Goal: Task Accomplishment & Management: Manage account settings

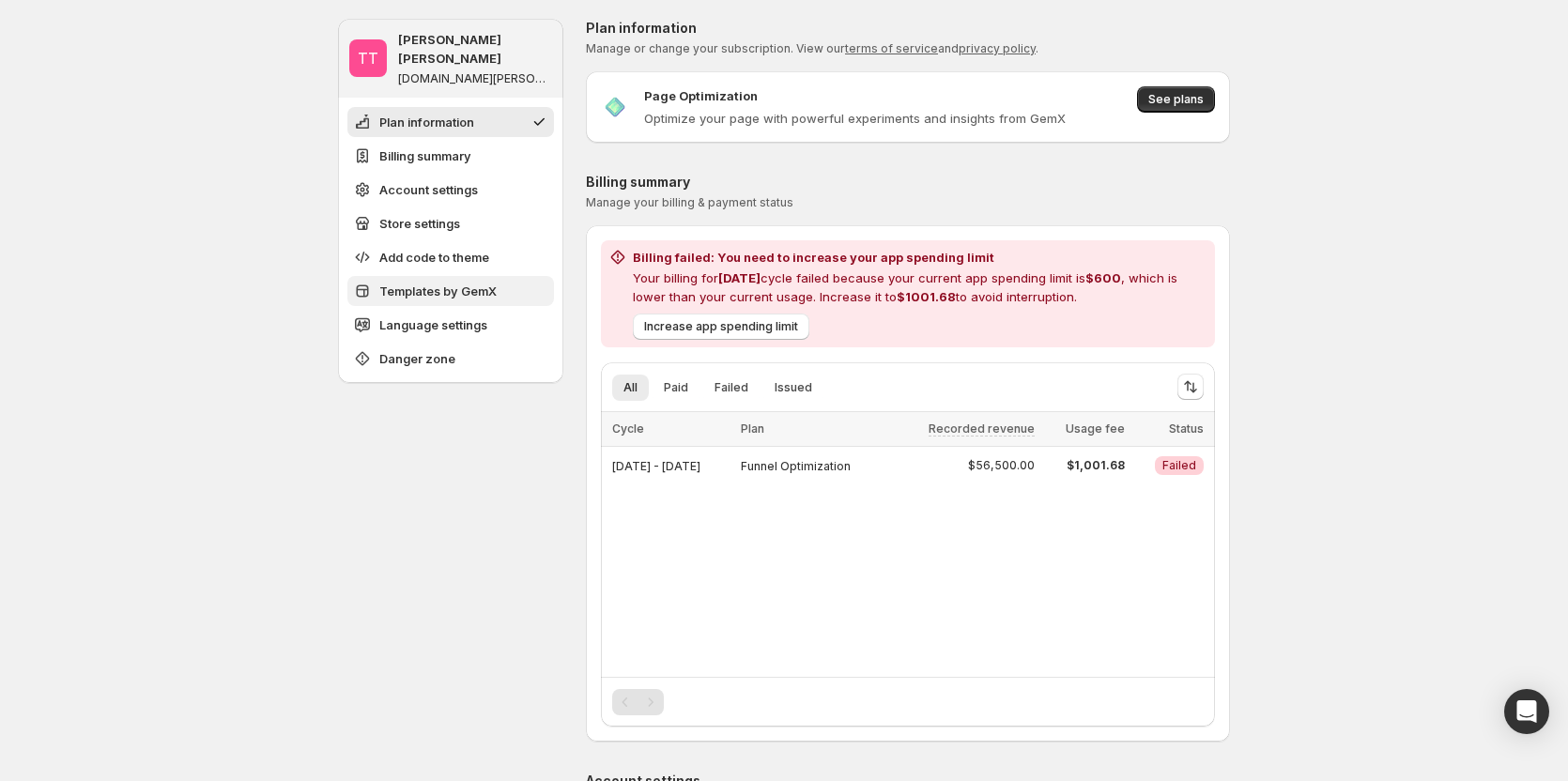
click at [469, 282] on span "Templates by GemX" at bounding box center [438, 291] width 117 height 19
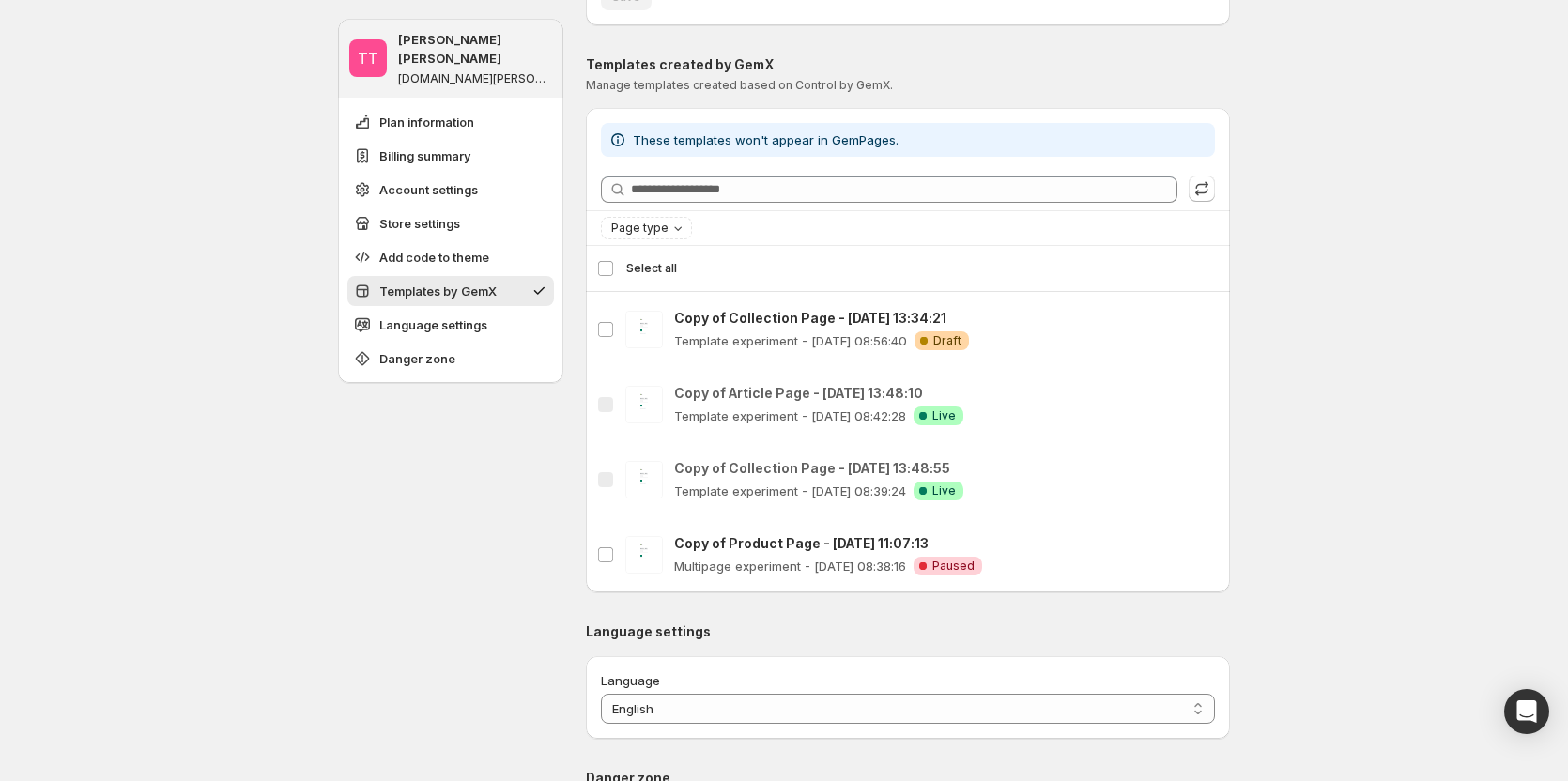
scroll to position [1630, 0]
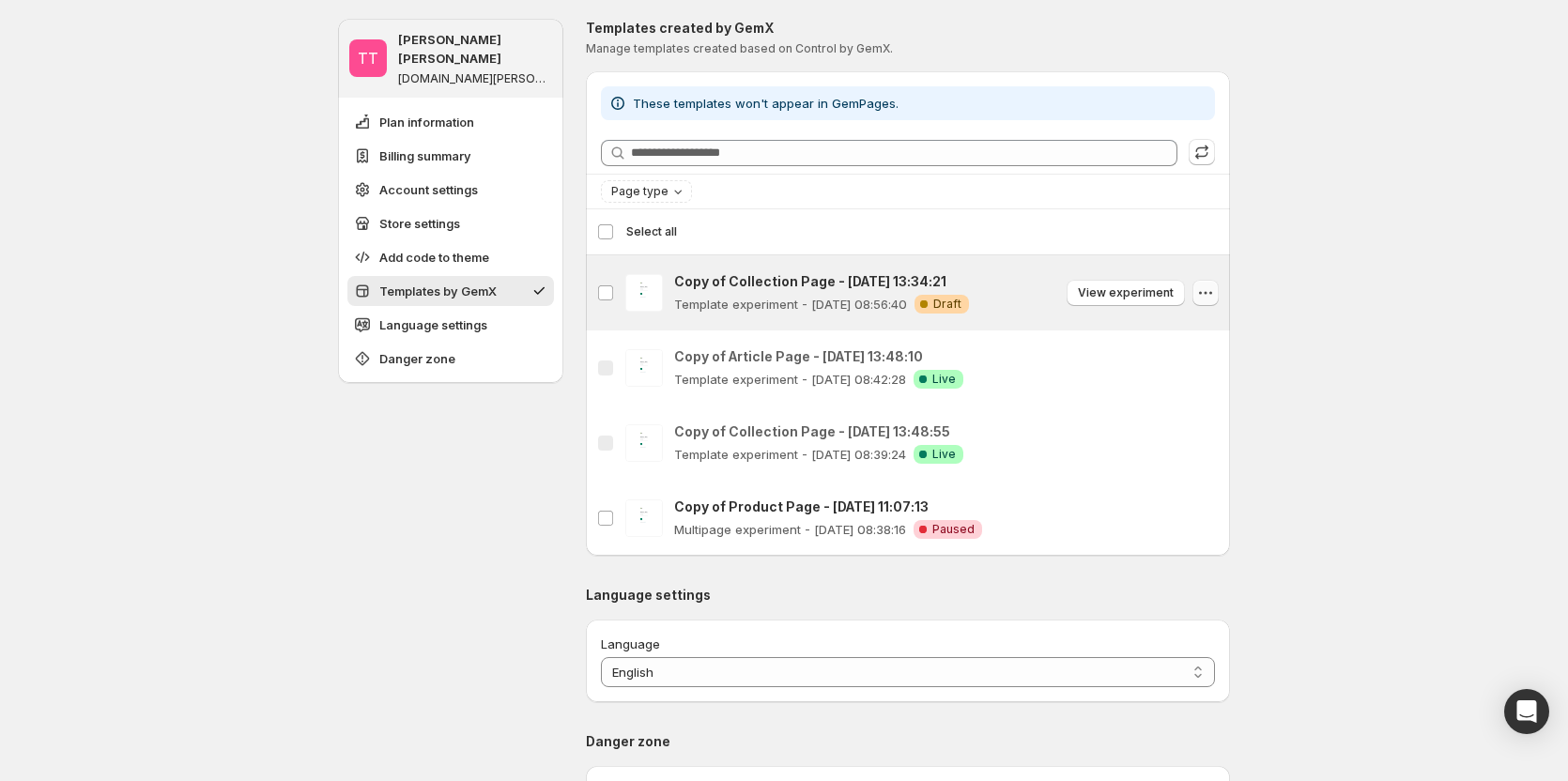
click at [1215, 284] on icon "button" at bounding box center [1205, 293] width 19 height 19
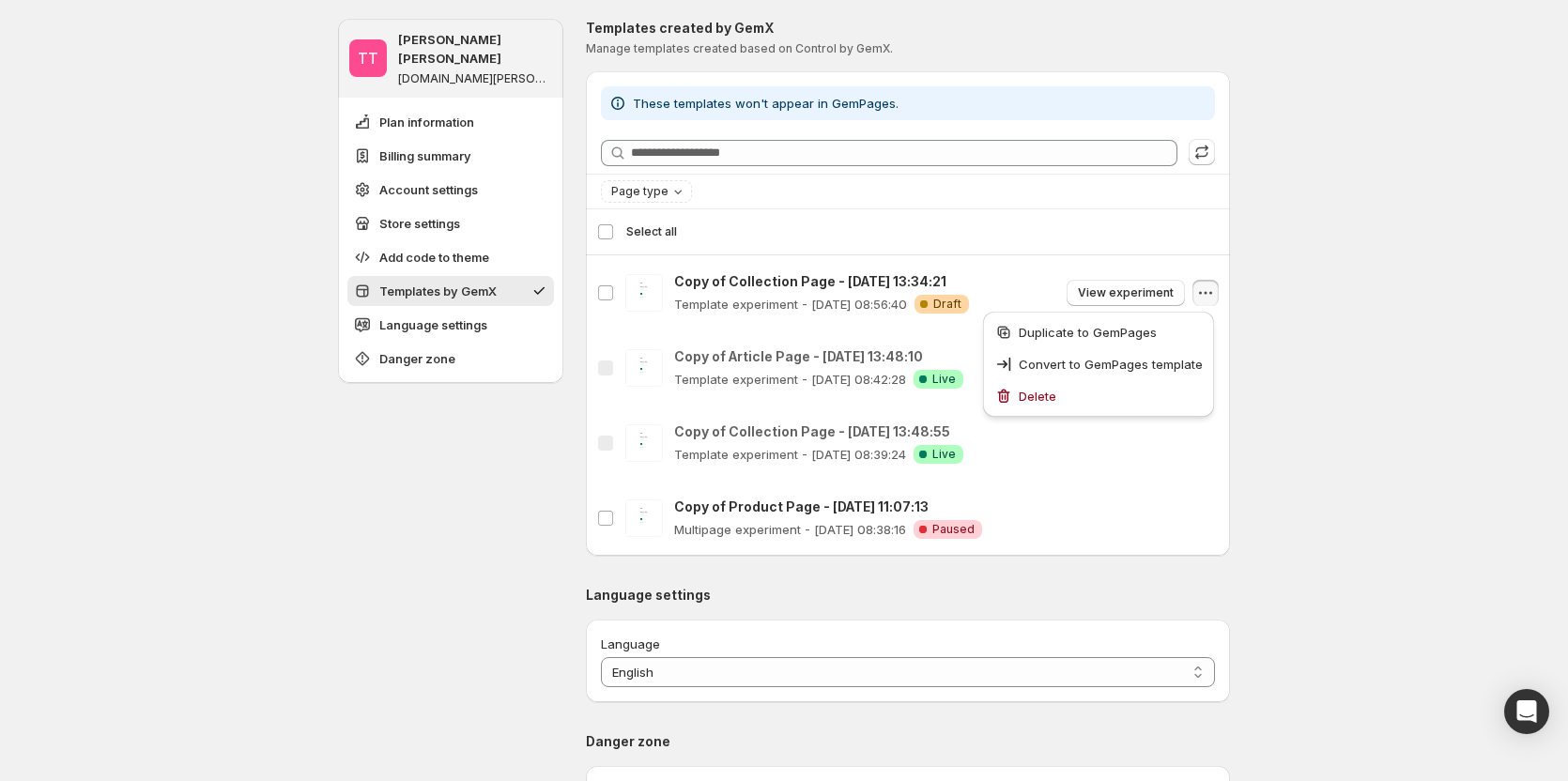
click at [1215, 284] on icon "button" at bounding box center [1205, 293] width 19 height 19
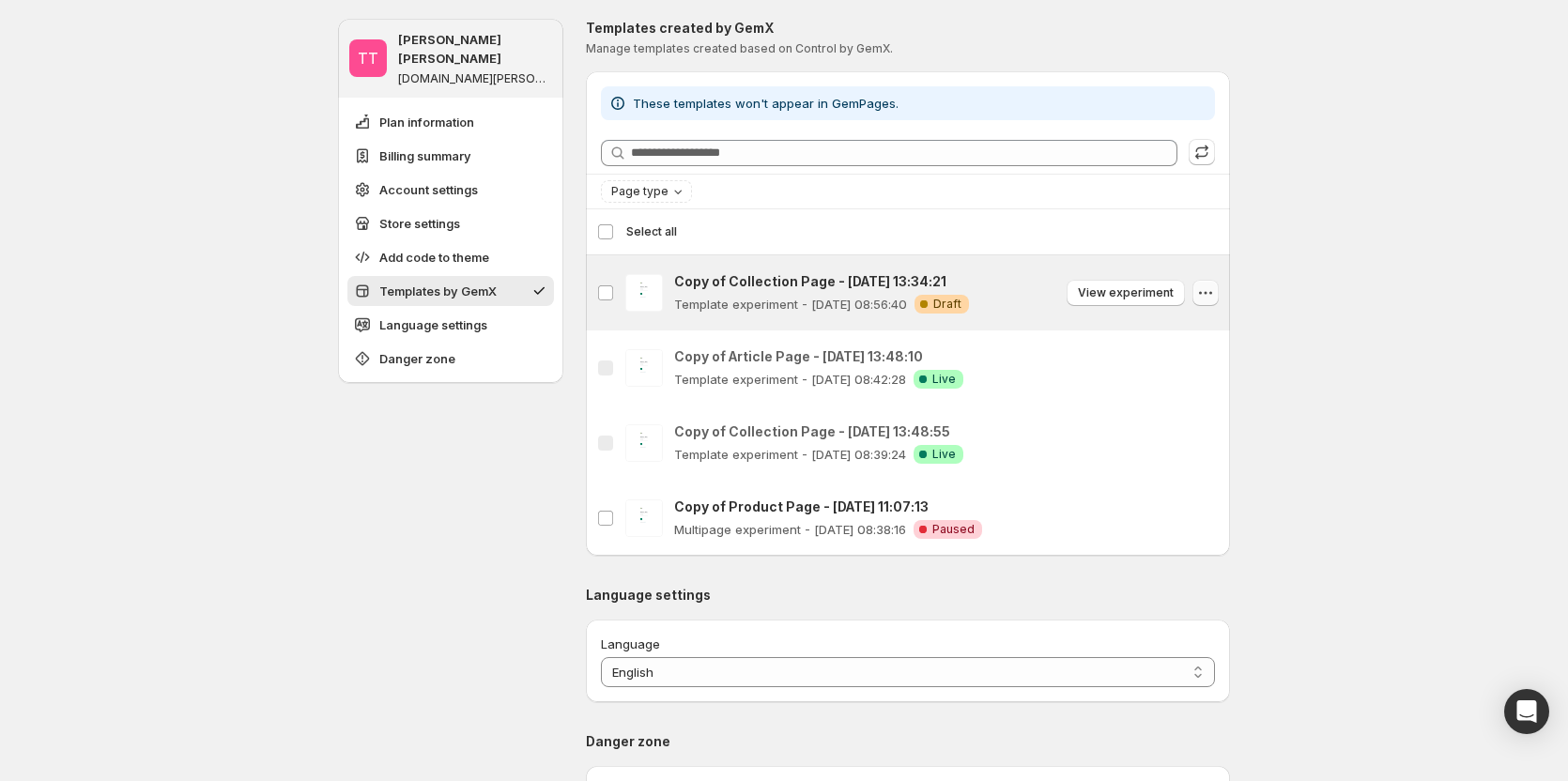
click at [1213, 299] on icon "button" at bounding box center [1205, 293] width 19 height 19
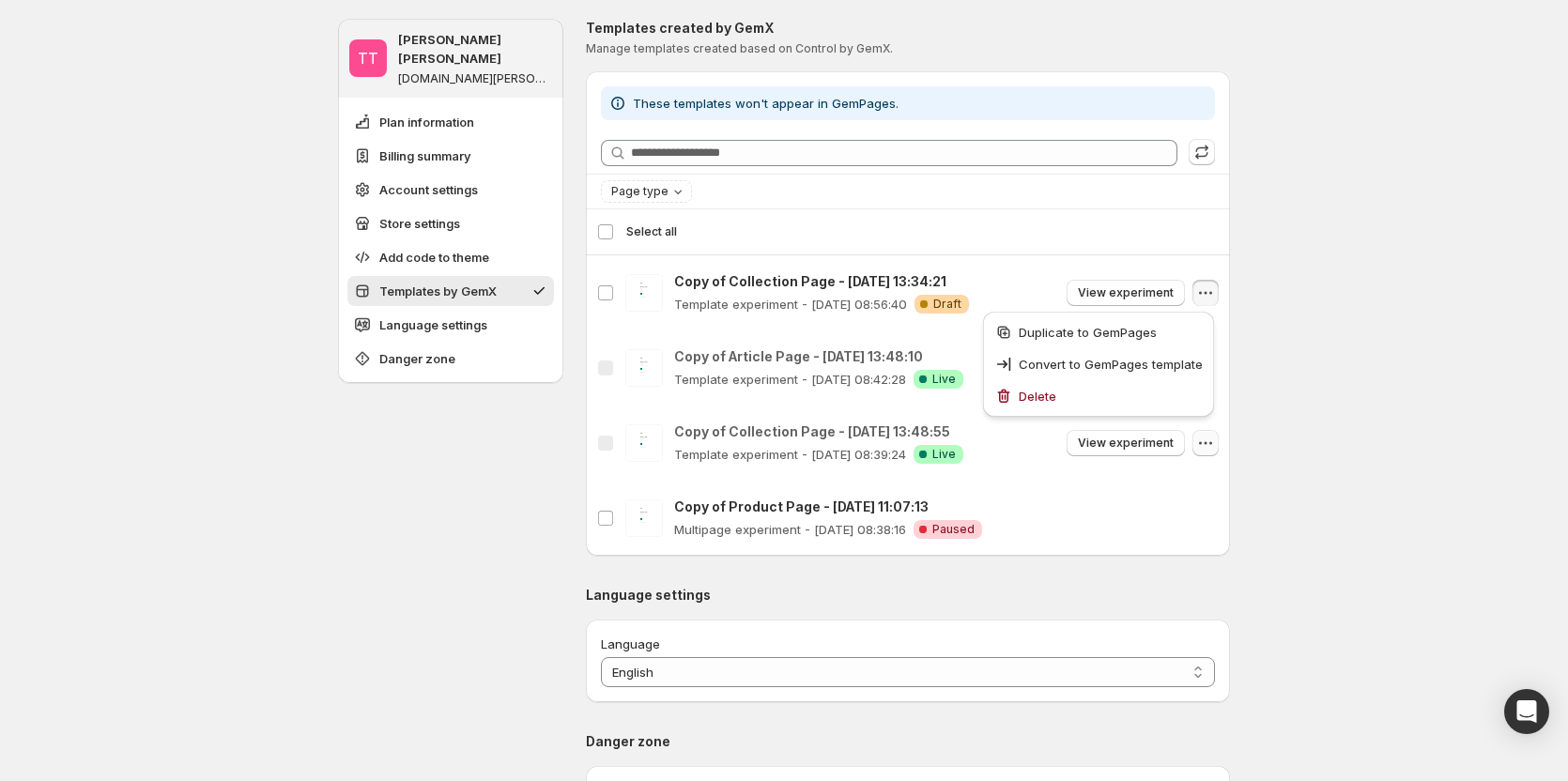
click at [1205, 446] on icon "button" at bounding box center [1205, 444] width 19 height 19
click at [1197, 367] on button "button" at bounding box center [1205, 368] width 26 height 26
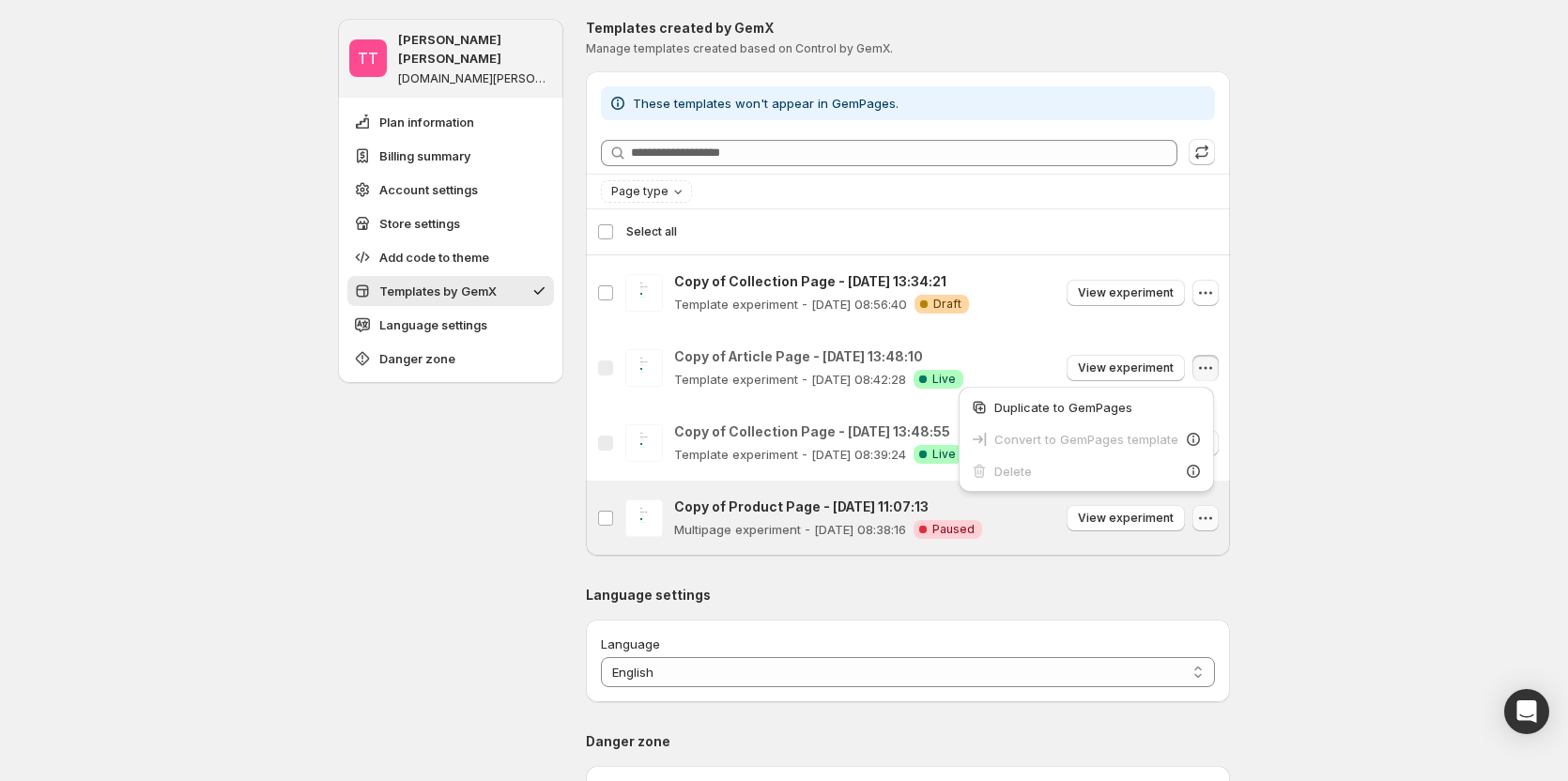
click at [1212, 516] on icon "button" at bounding box center [1205, 519] width 19 height 19
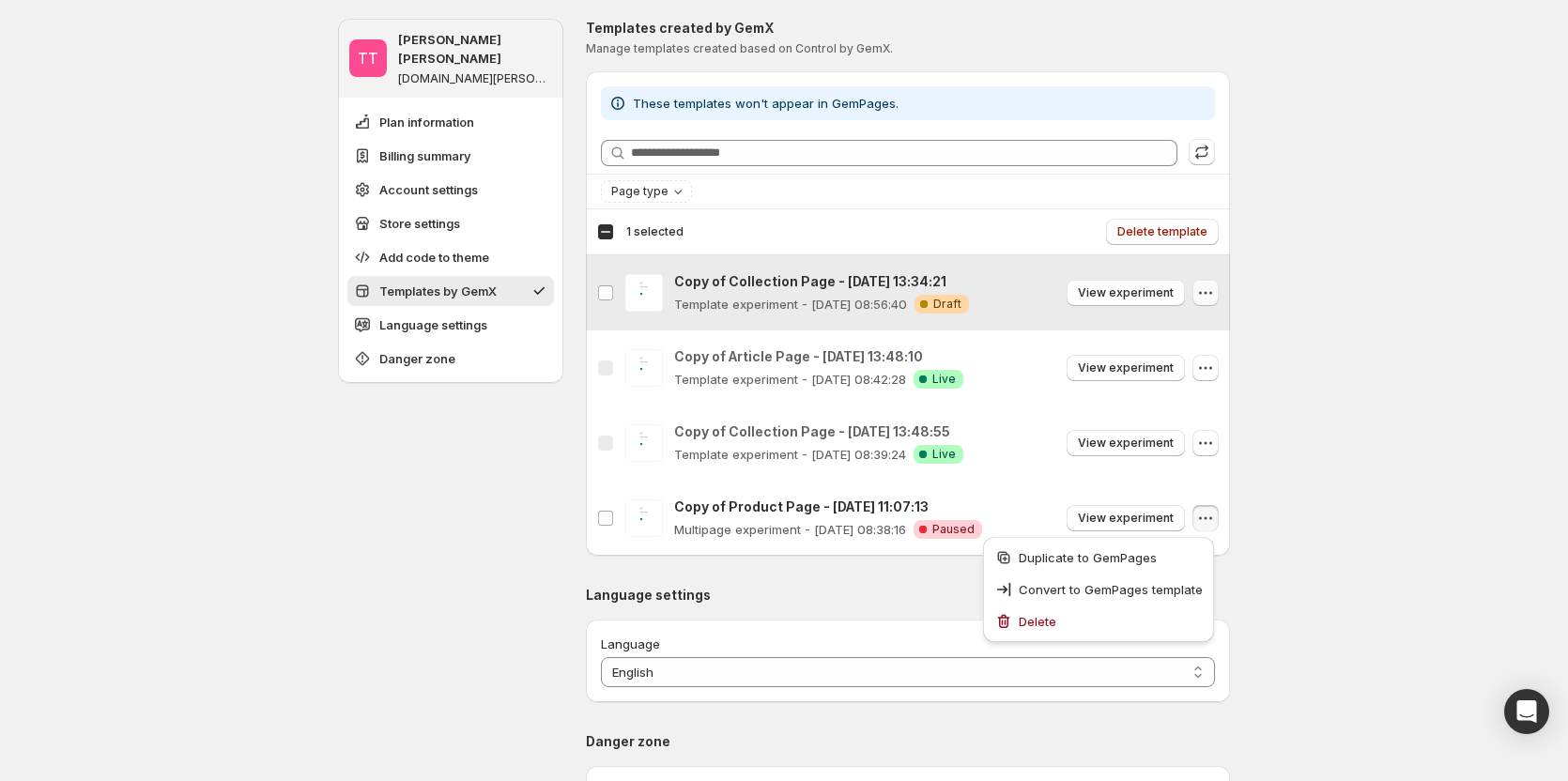
click at [1201, 289] on icon "button" at bounding box center [1205, 293] width 19 height 19
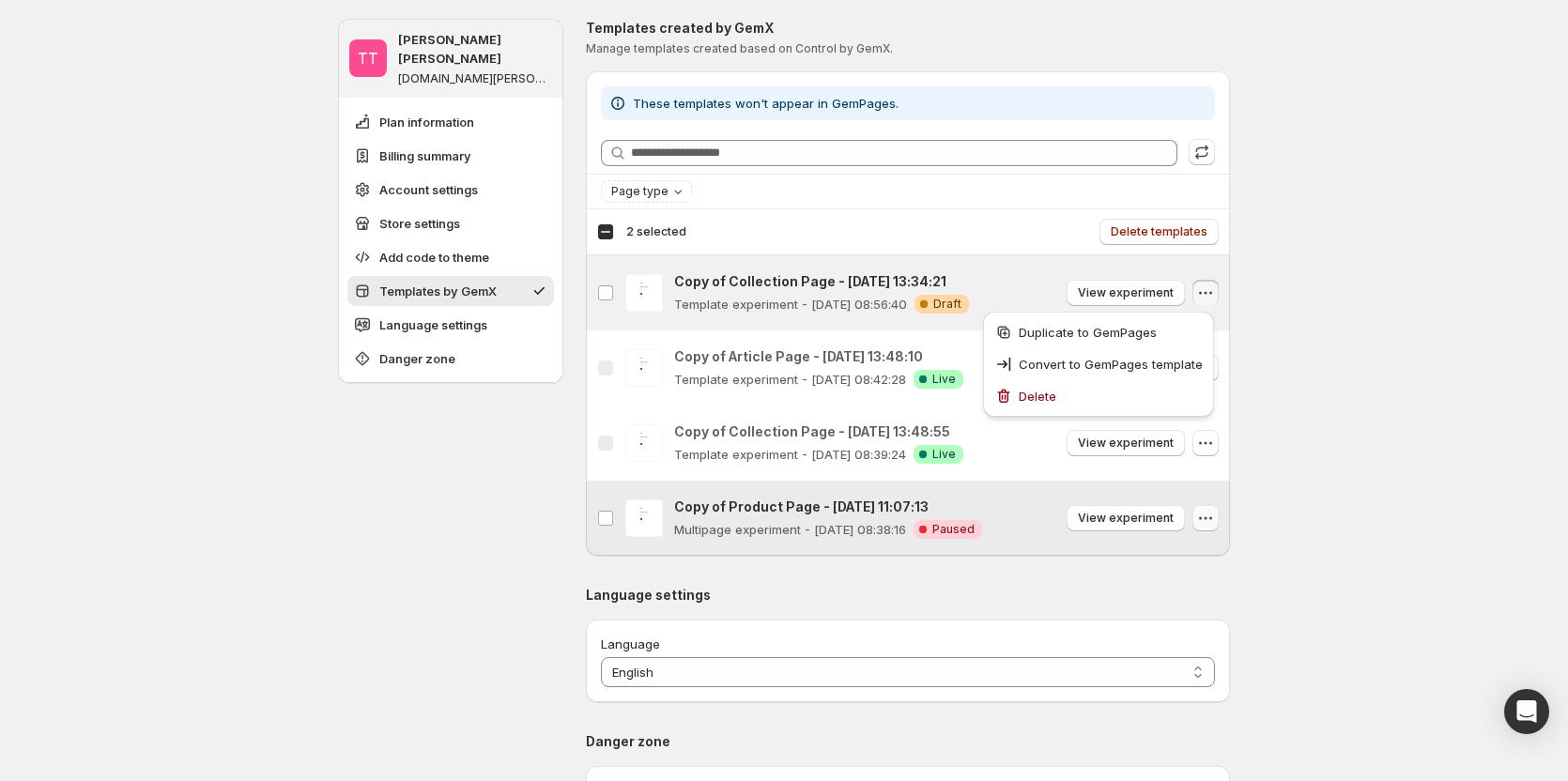
click at [1199, 519] on button "button" at bounding box center [1205, 519] width 26 height 26
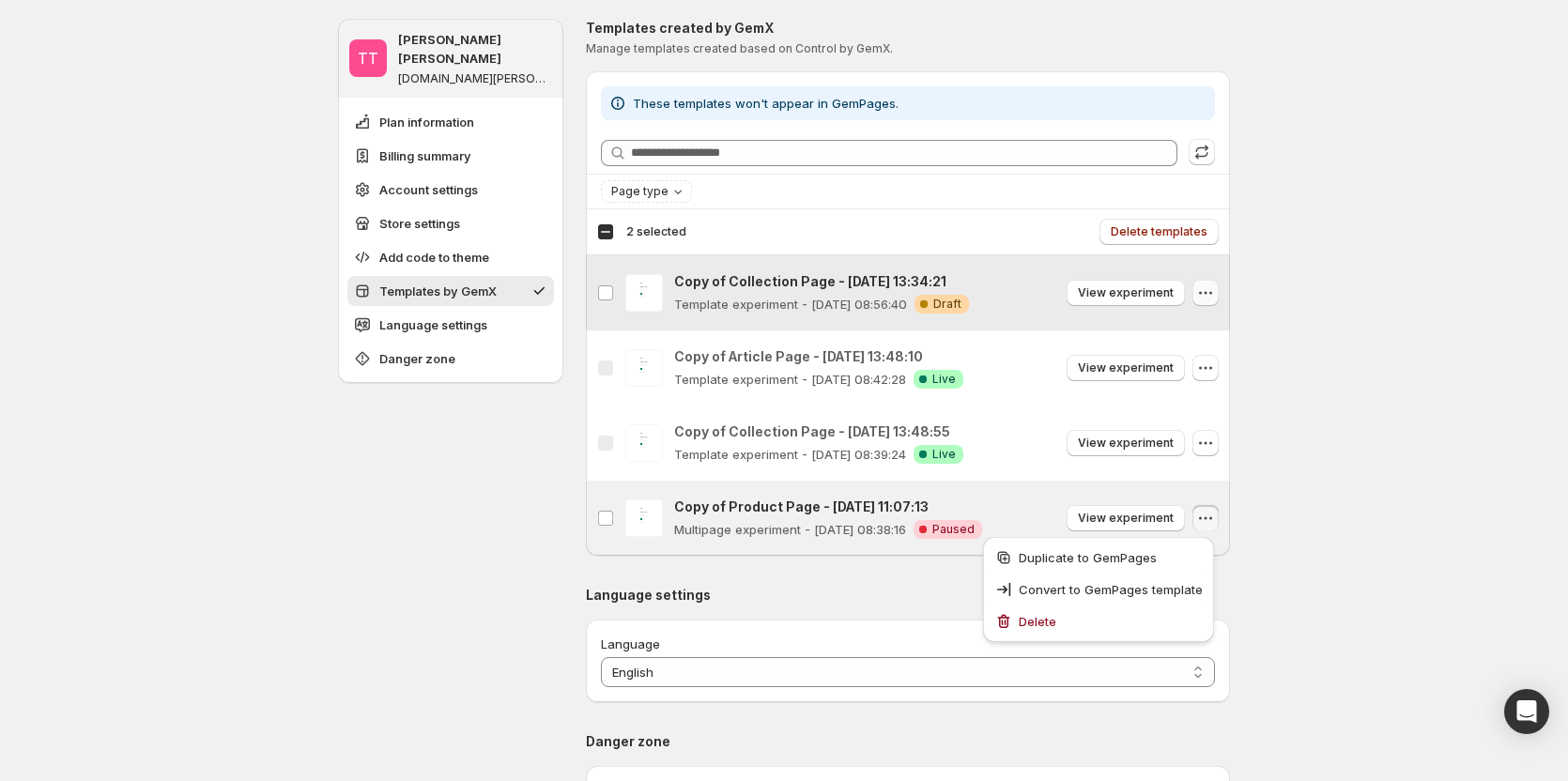
click at [1211, 289] on icon "button" at bounding box center [1205, 293] width 19 height 19
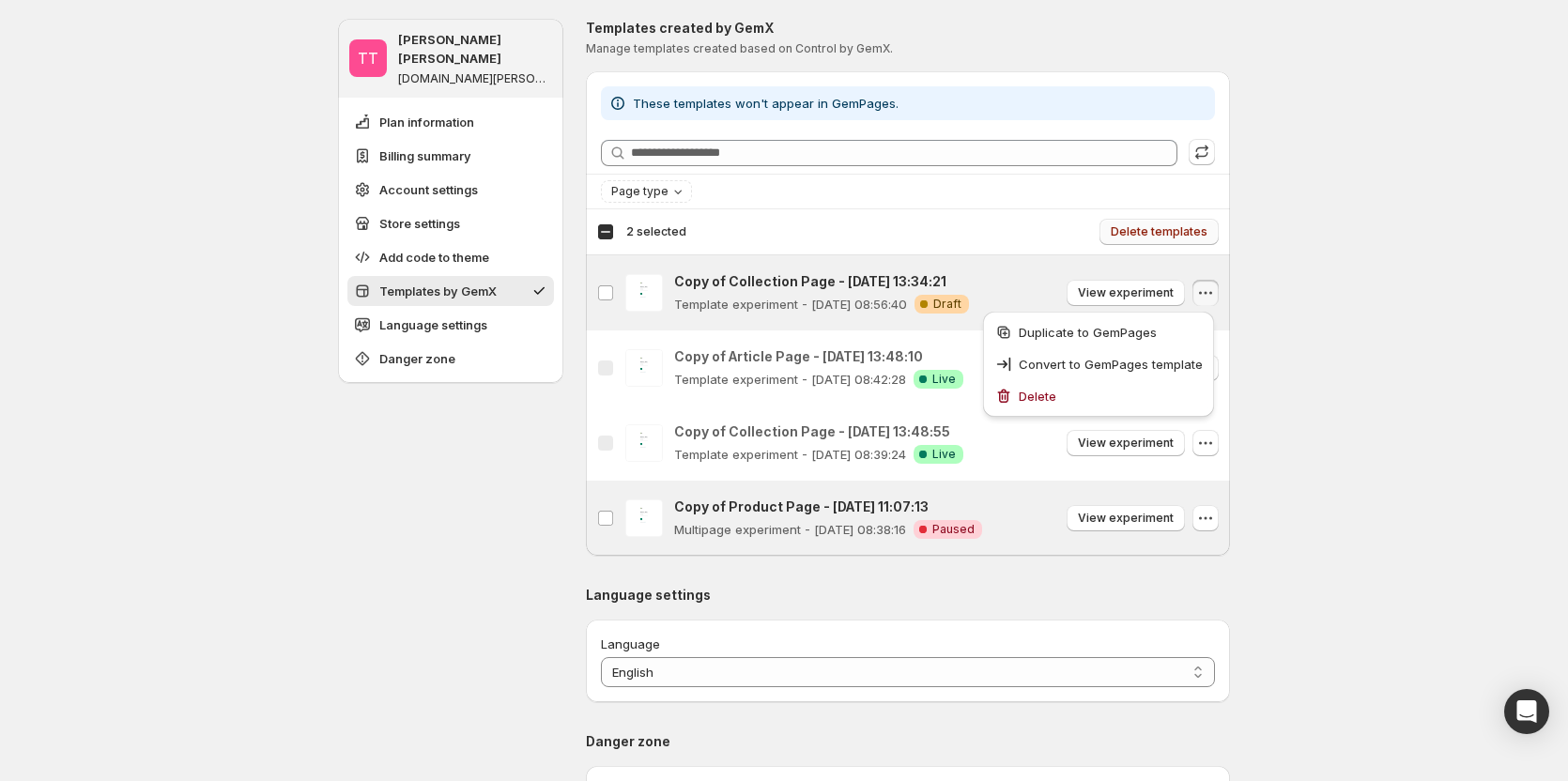
click at [1150, 232] on span "Delete templates" at bounding box center [1158, 232] width 97 height 15
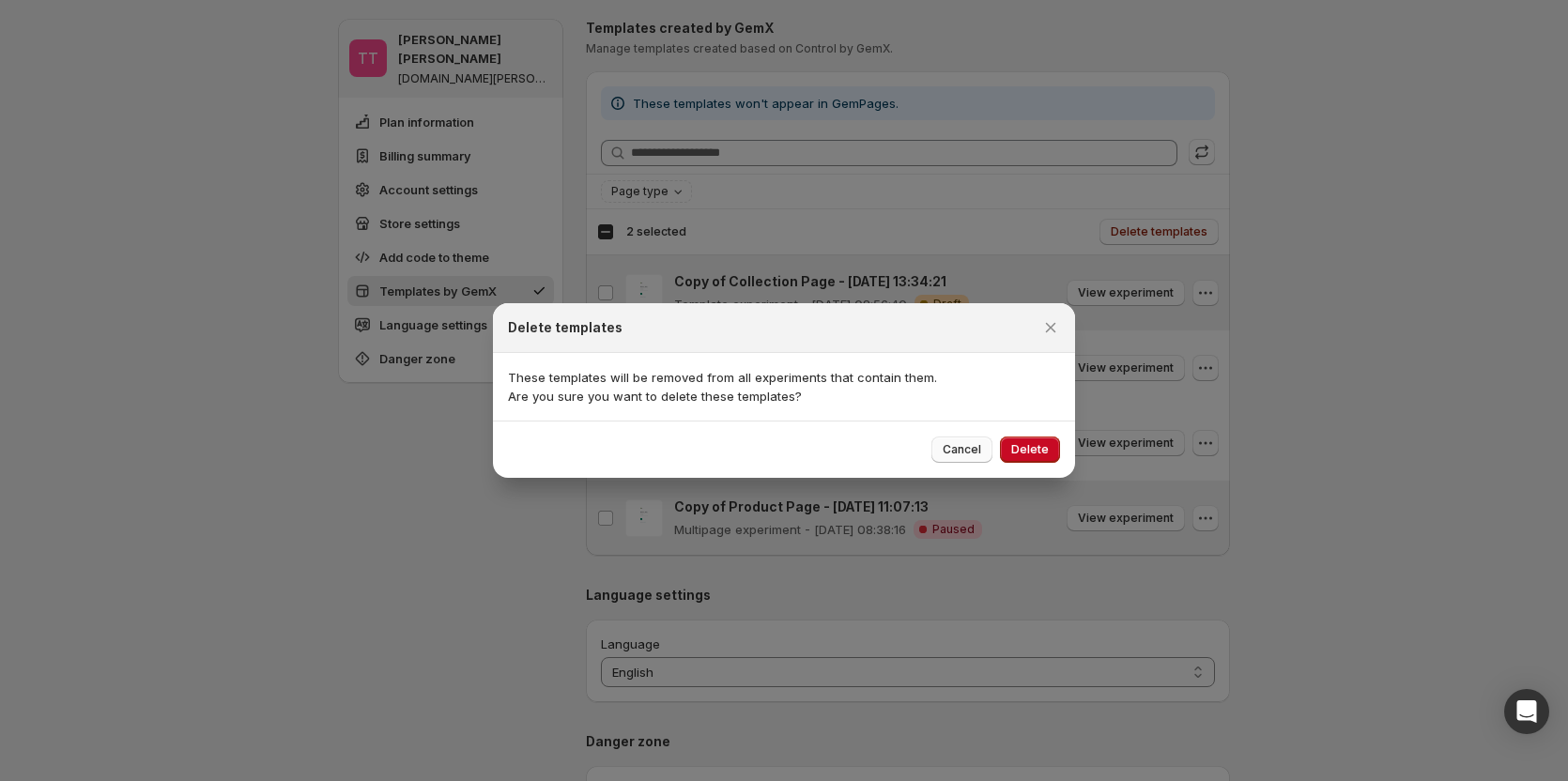
click at [963, 454] on span "Cancel" at bounding box center [961, 450] width 39 height 15
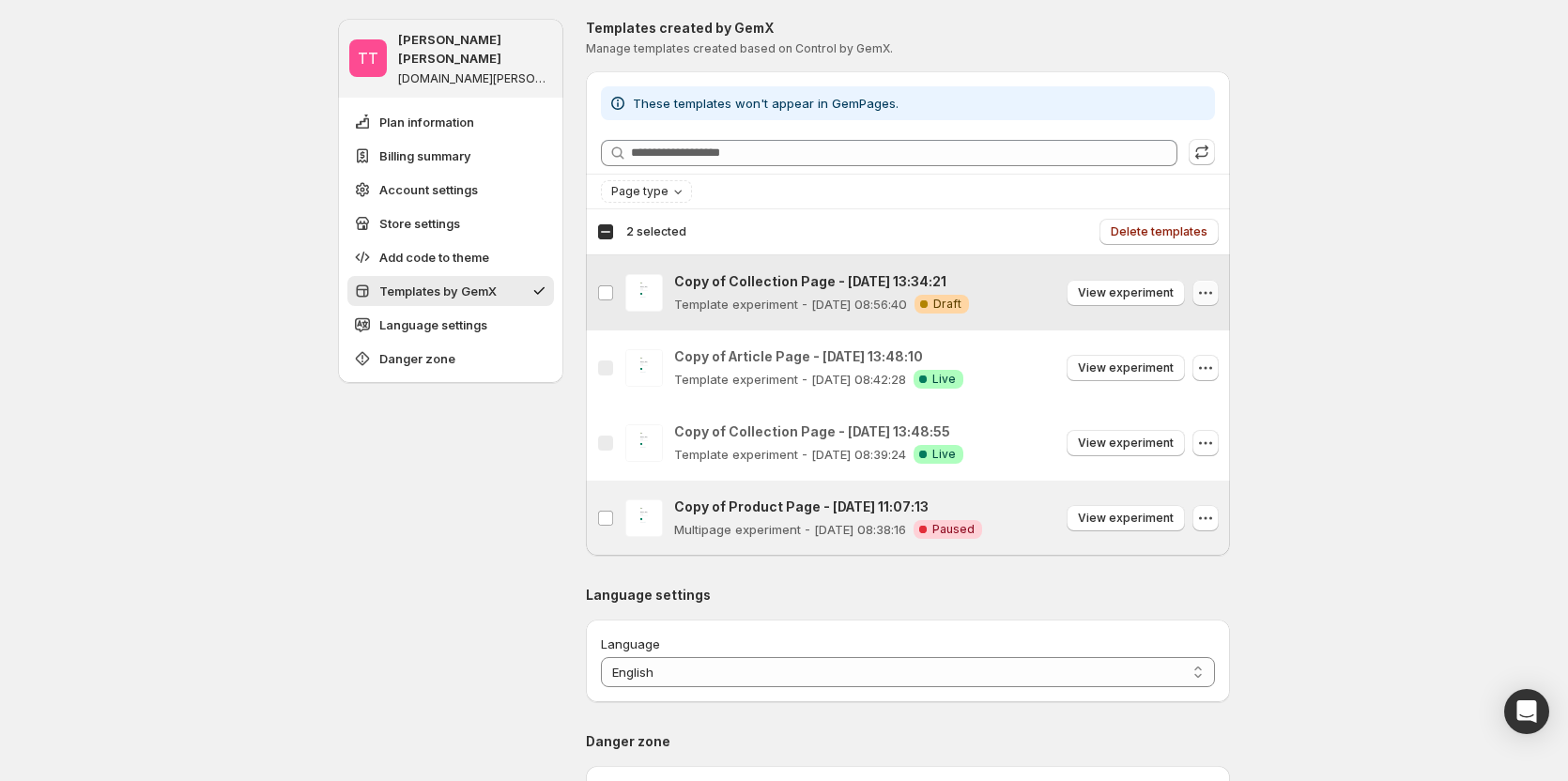
click at [1208, 284] on icon "button" at bounding box center [1205, 293] width 19 height 19
click at [1203, 294] on icon "button" at bounding box center [1205, 293] width 19 height 19
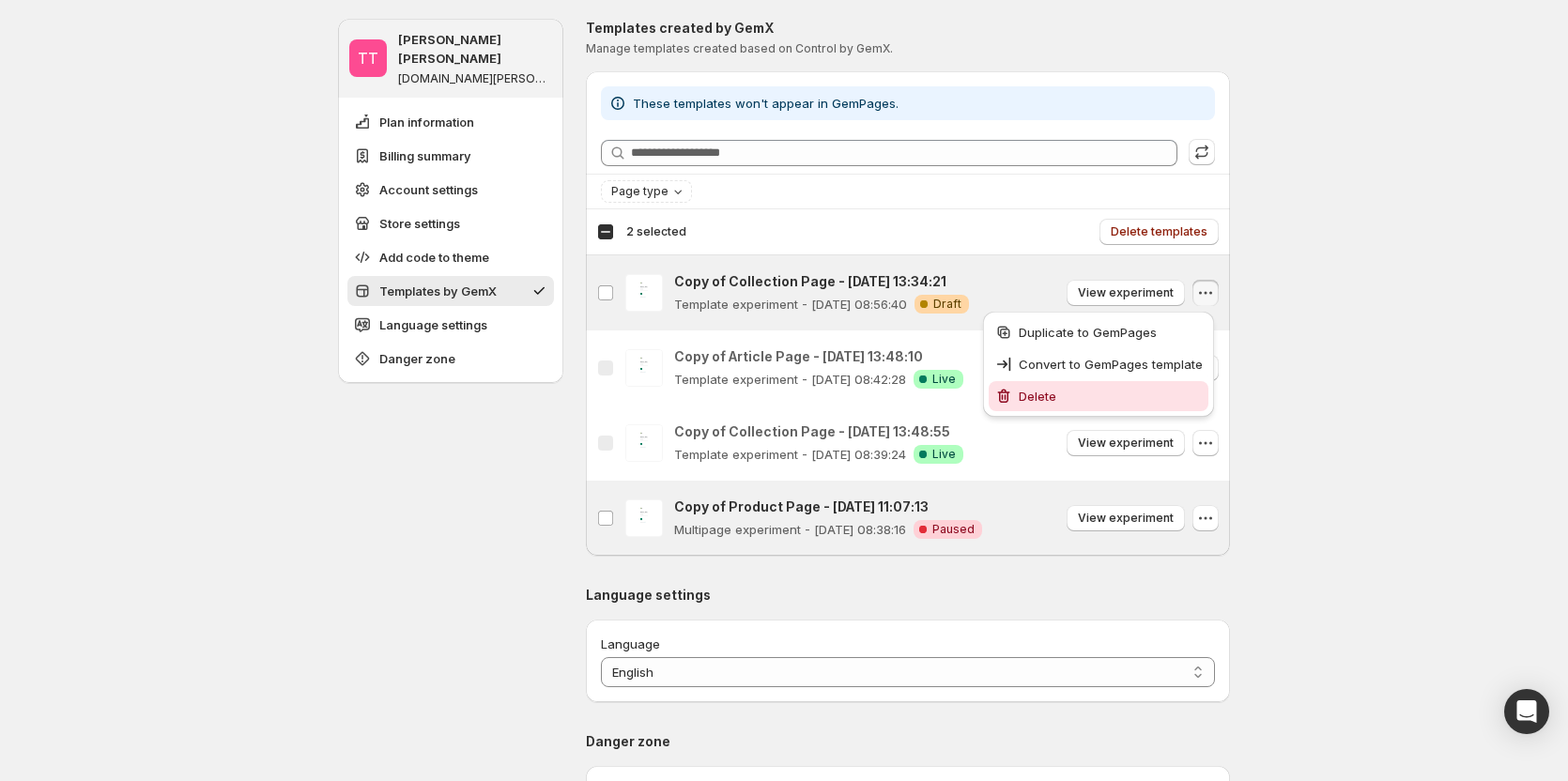
click at [1092, 388] on span "Delete" at bounding box center [1110, 397] width 184 height 19
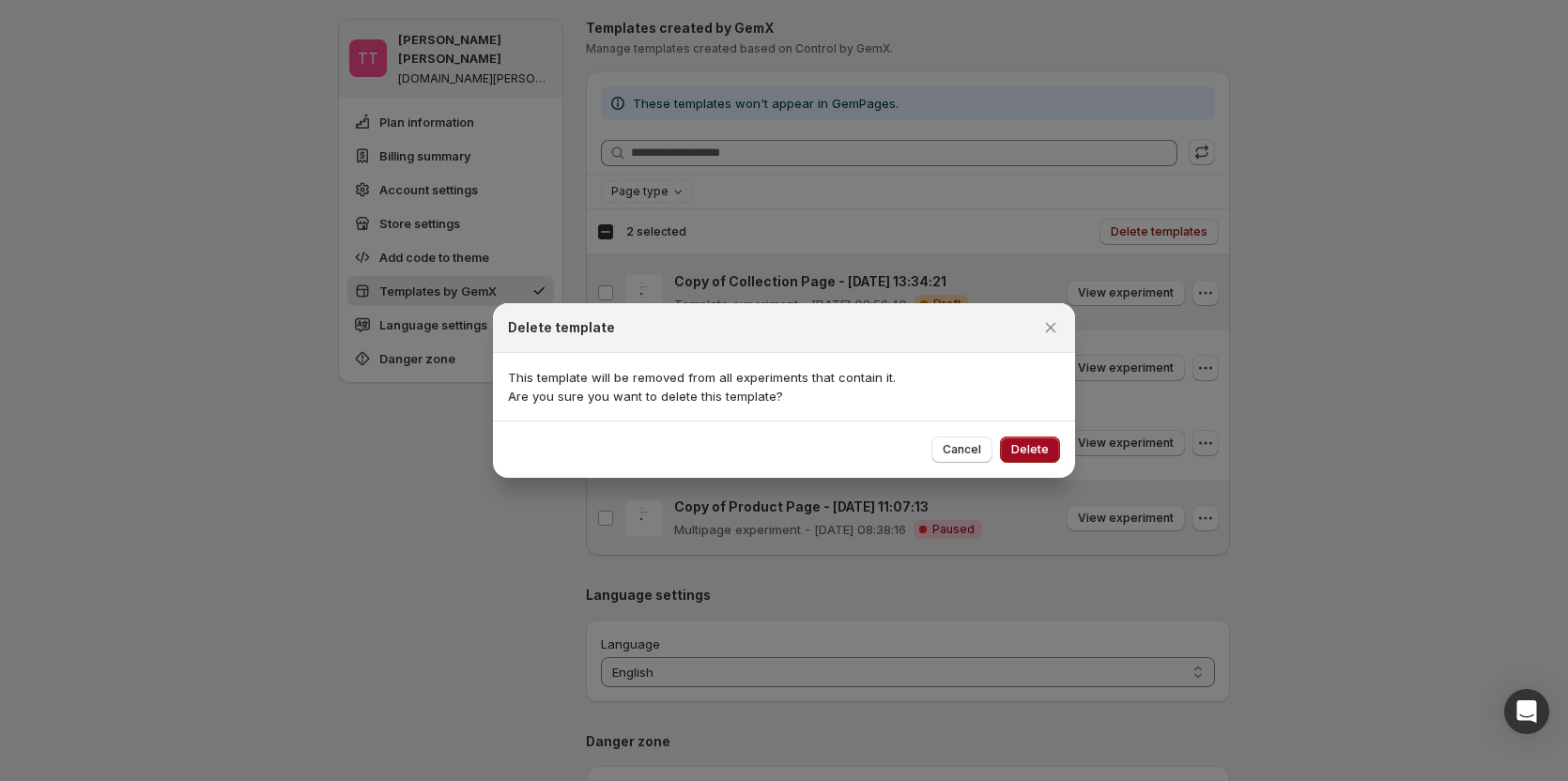
click at [1049, 447] on button "Delete" at bounding box center [1030, 450] width 60 height 26
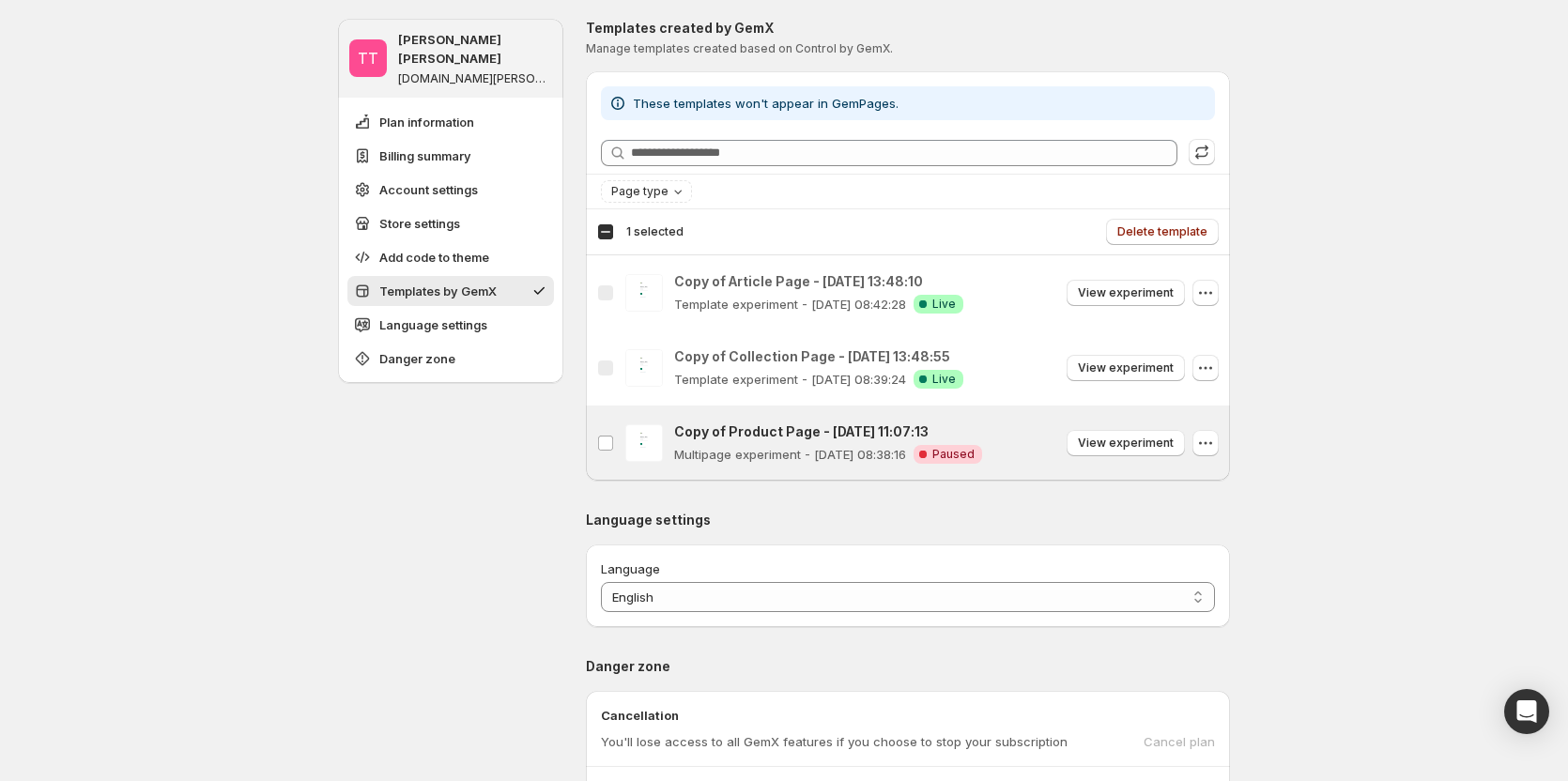
click at [1207, 444] on icon "button" at bounding box center [1205, 444] width 19 height 19
click at [1212, 443] on icon "button" at bounding box center [1205, 444] width 19 height 19
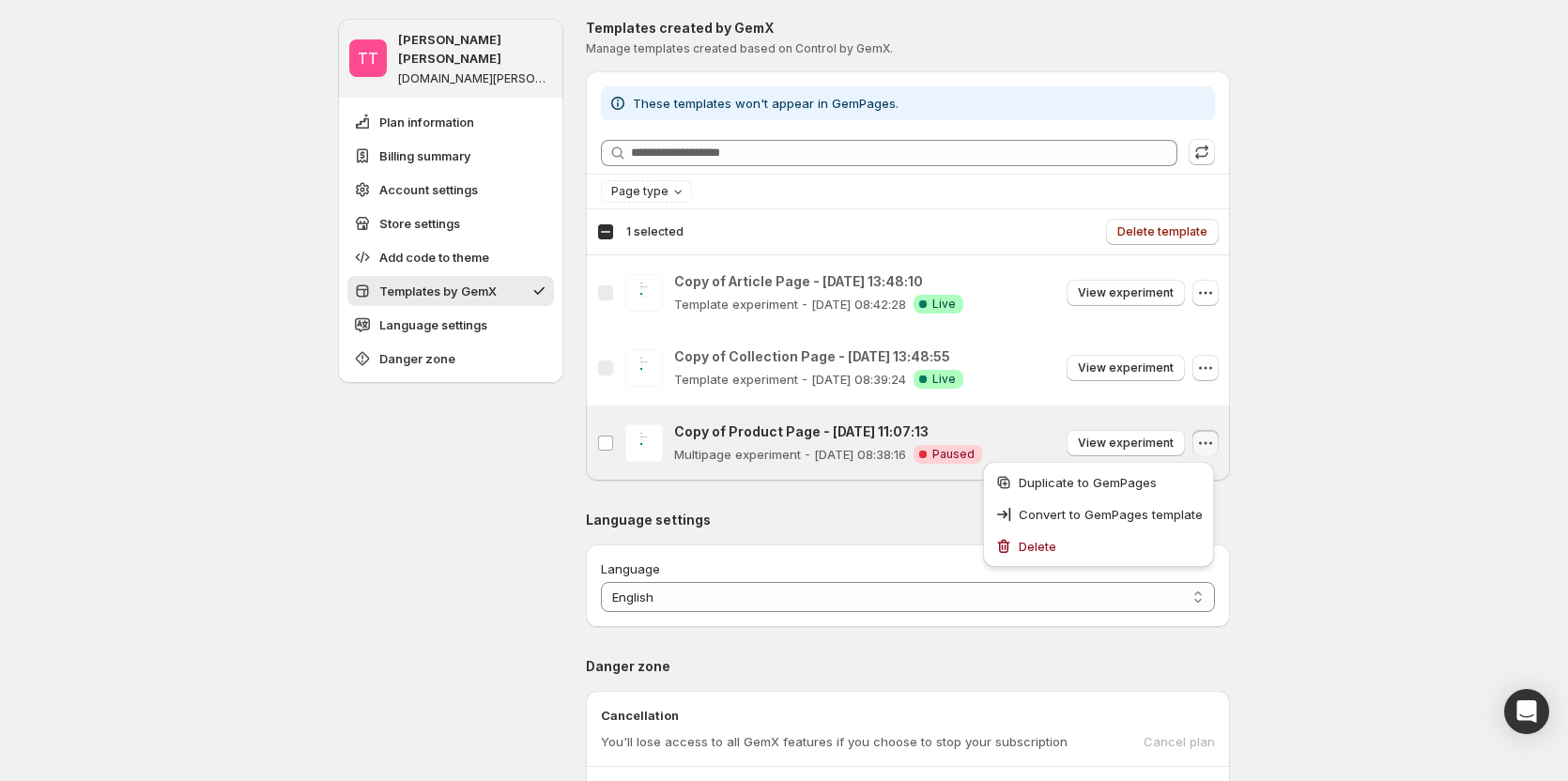
click at [1203, 300] on icon "button" at bounding box center [1205, 293] width 19 height 19
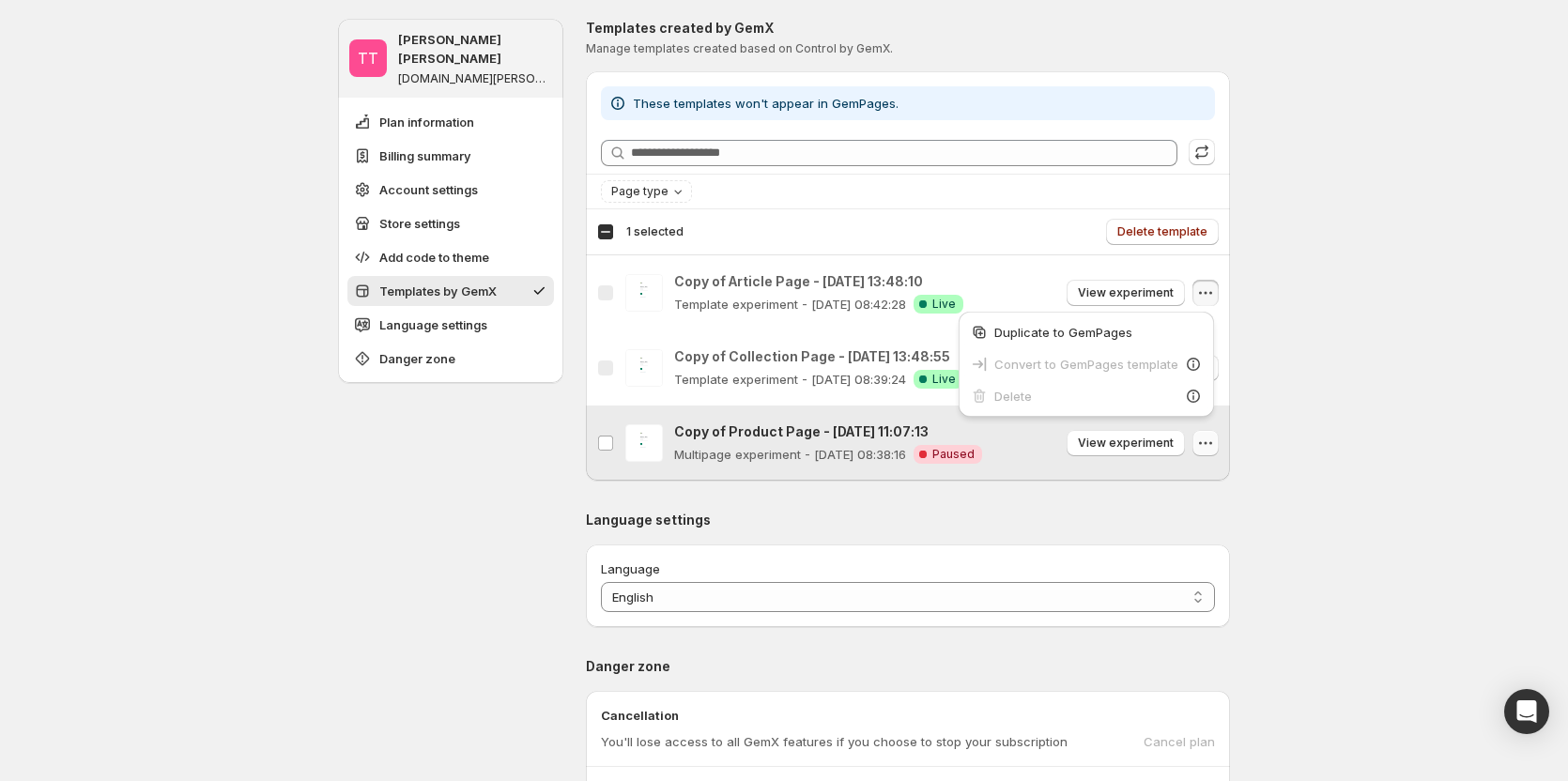
click at [1200, 445] on button "button" at bounding box center [1205, 444] width 26 height 26
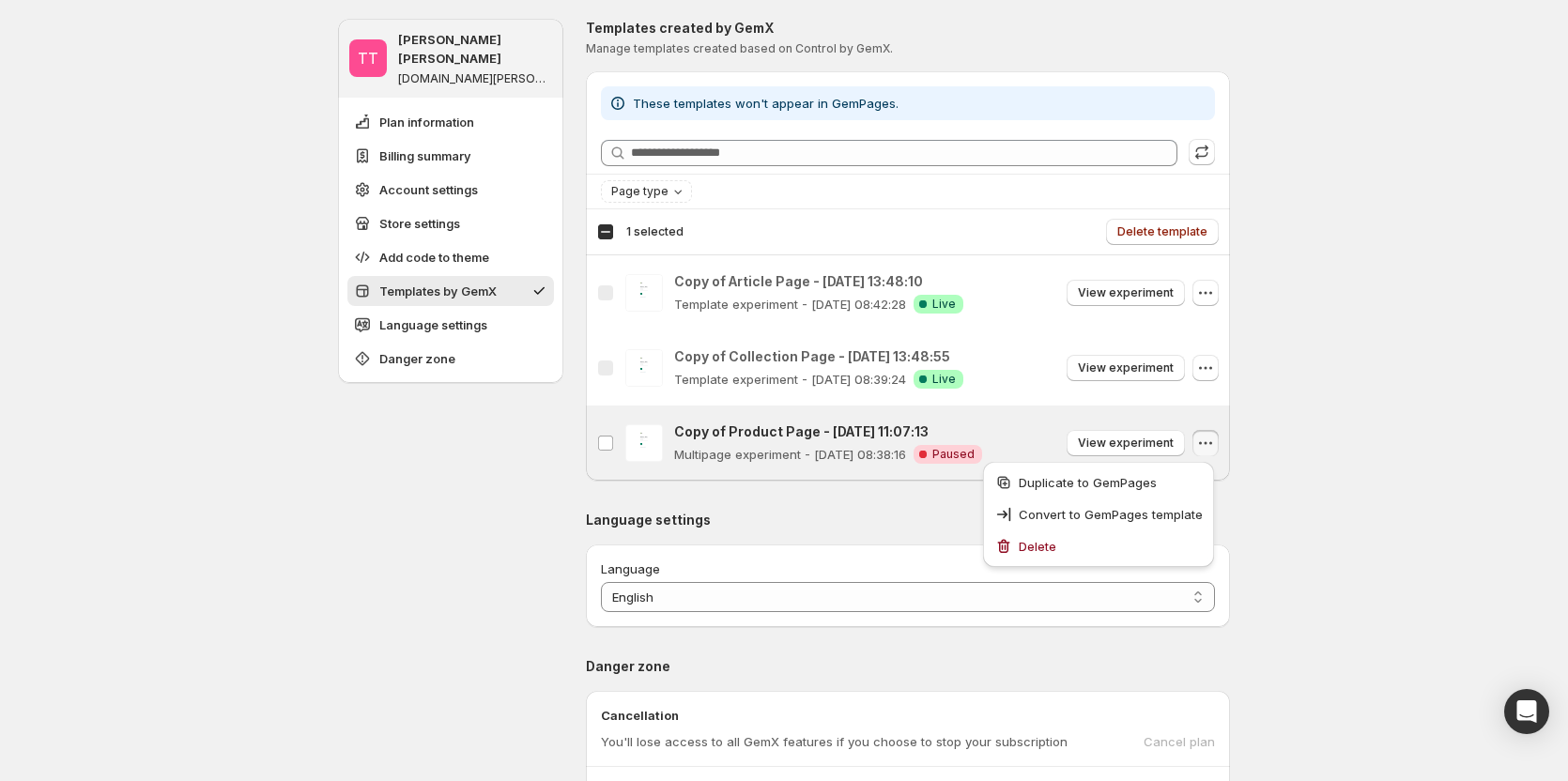
click at [1203, 443] on icon "button" at bounding box center [1205, 444] width 19 height 19
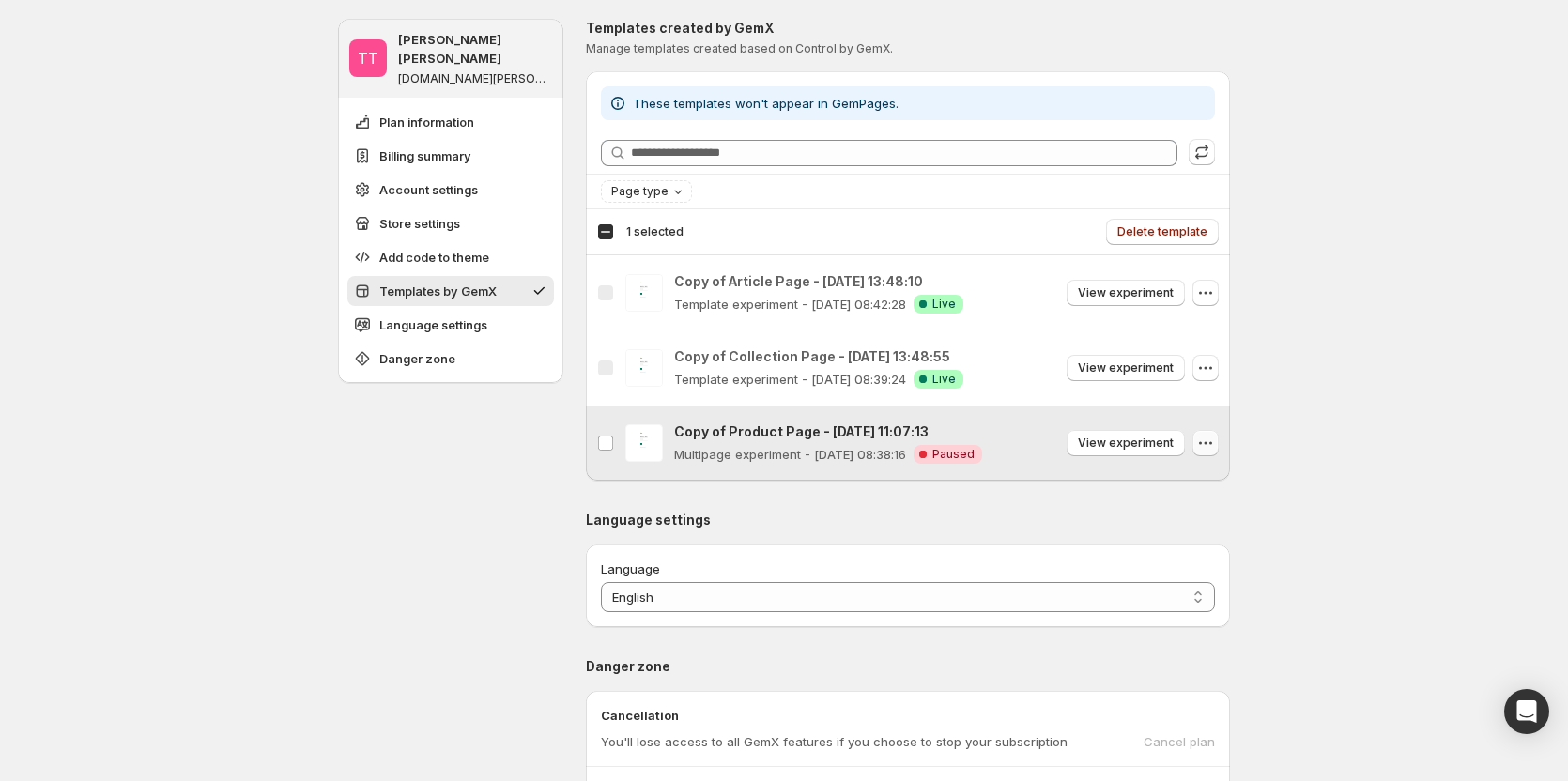
click at [1206, 443] on icon "button" at bounding box center [1205, 444] width 19 height 19
click at [1215, 360] on icon "button" at bounding box center [1205, 368] width 19 height 19
click at [1201, 293] on icon "button" at bounding box center [1205, 293] width 19 height 19
click at [1207, 448] on icon "button" at bounding box center [1205, 444] width 19 height 19
click at [1202, 367] on icon "button" at bounding box center [1205, 368] width 19 height 19
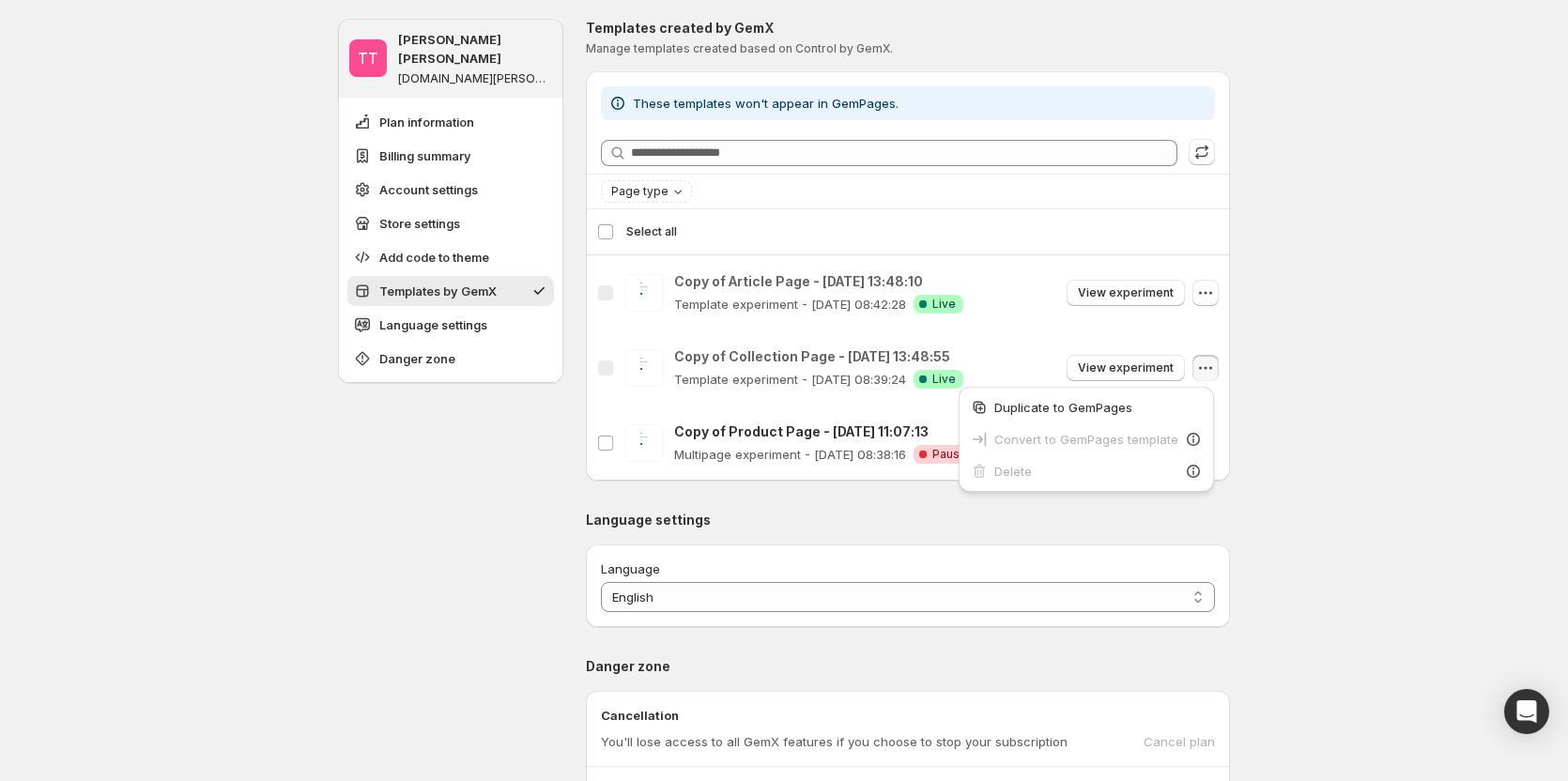
click at [1210, 366] on icon "button" at bounding box center [1205, 368] width 19 height 19
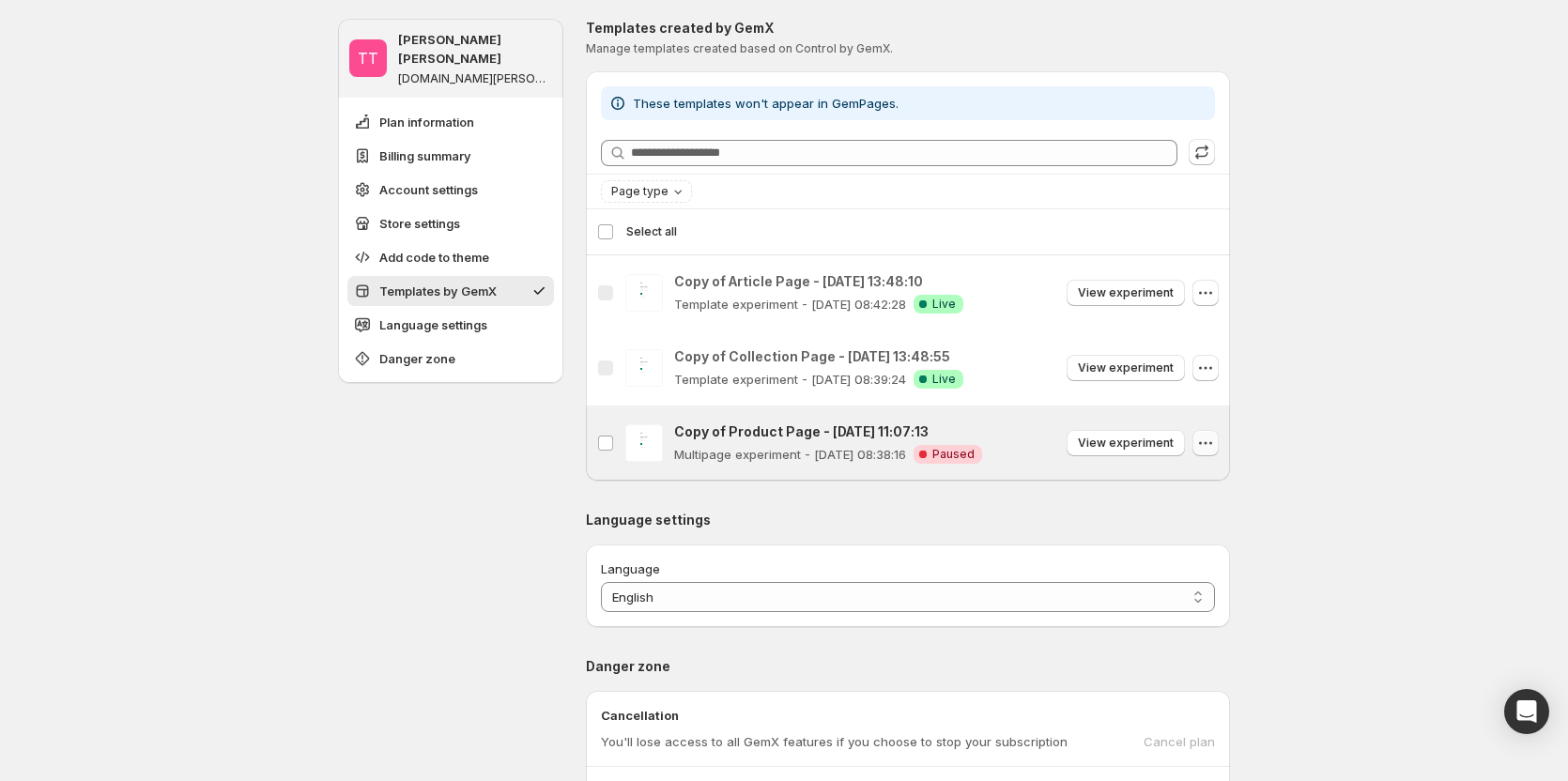
click at [1208, 445] on icon "button" at bounding box center [1205, 444] width 19 height 19
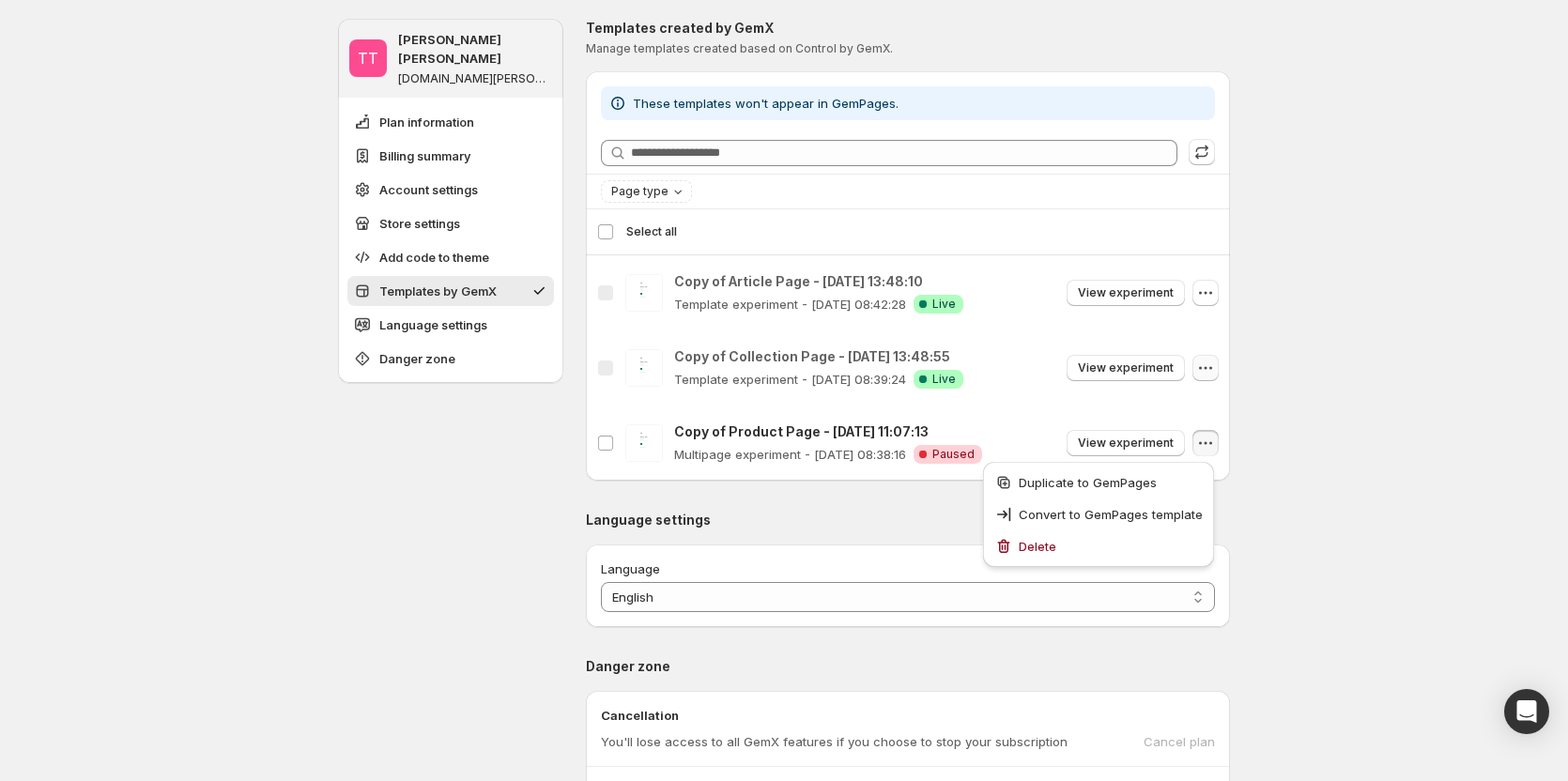
click at [1214, 366] on icon "button" at bounding box center [1205, 368] width 19 height 19
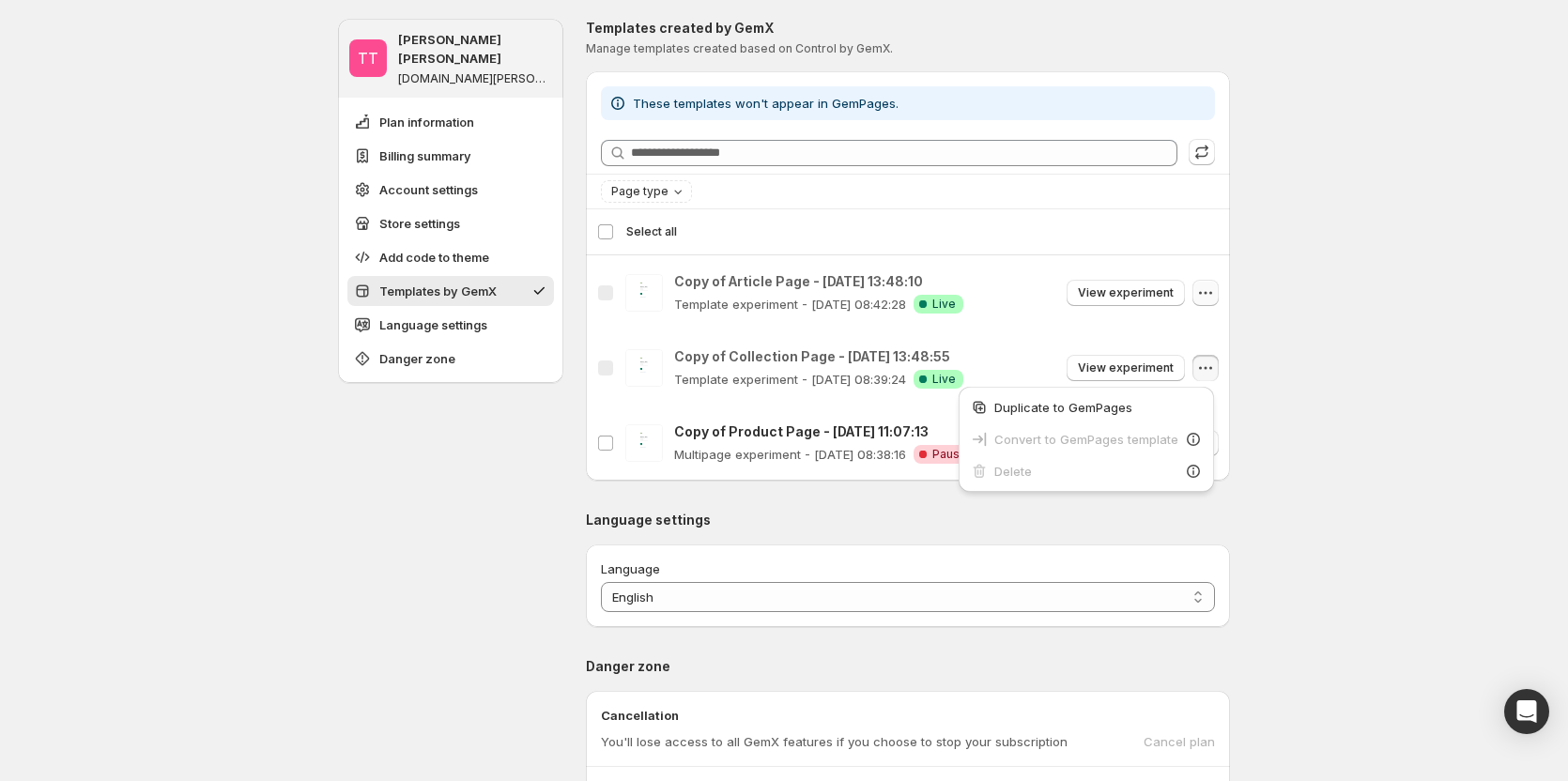
click at [1208, 295] on icon "button" at bounding box center [1205, 293] width 19 height 19
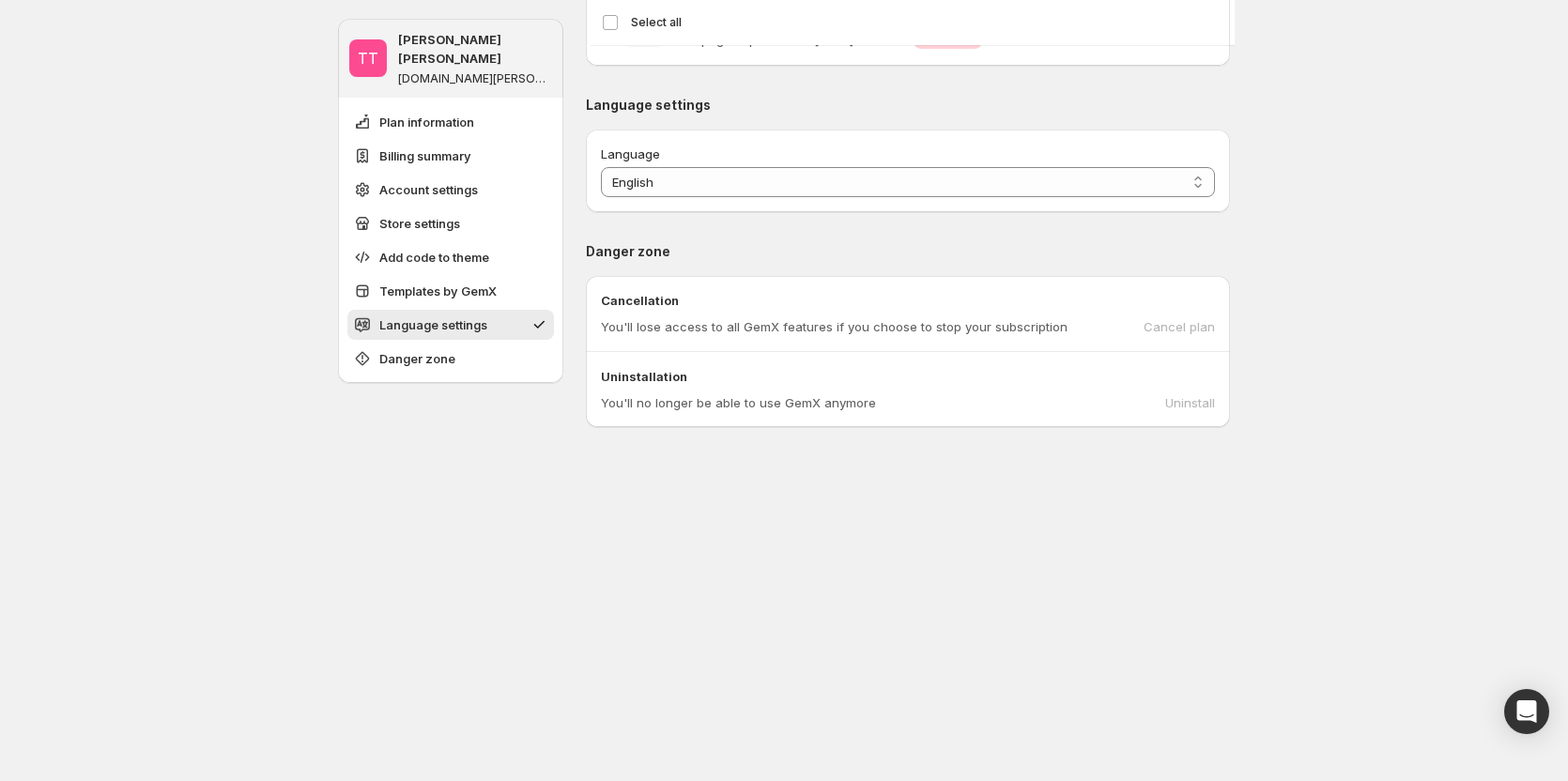
scroll to position [2005, 0]
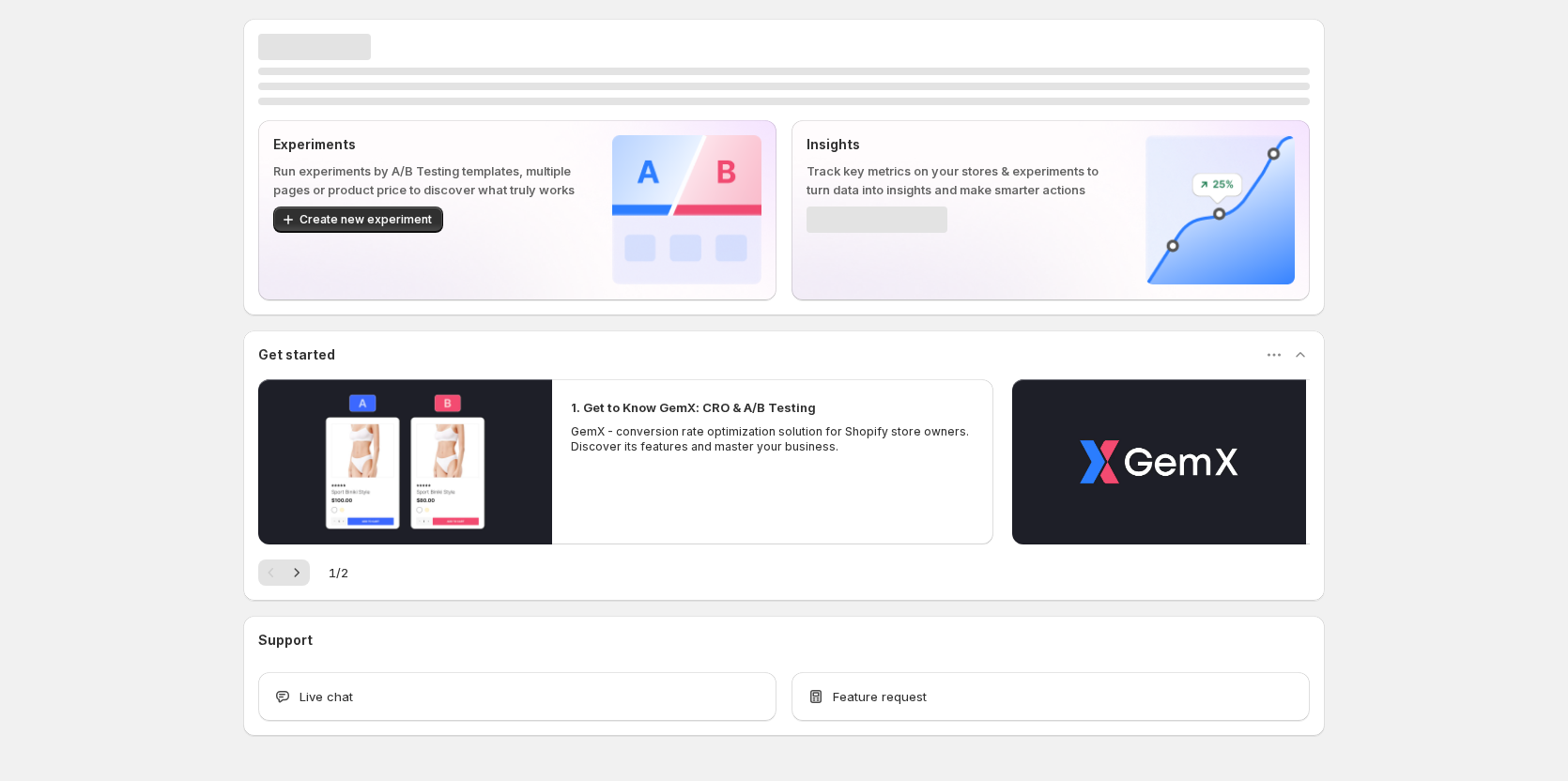
scroll to position [56, 0]
